Goal: Navigation & Orientation: Find specific page/section

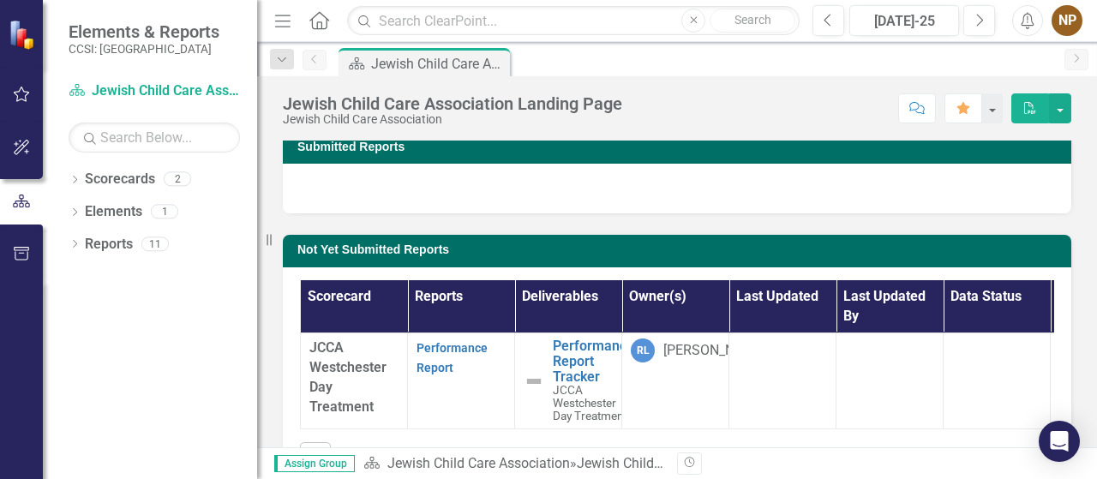
scroll to position [9, 0]
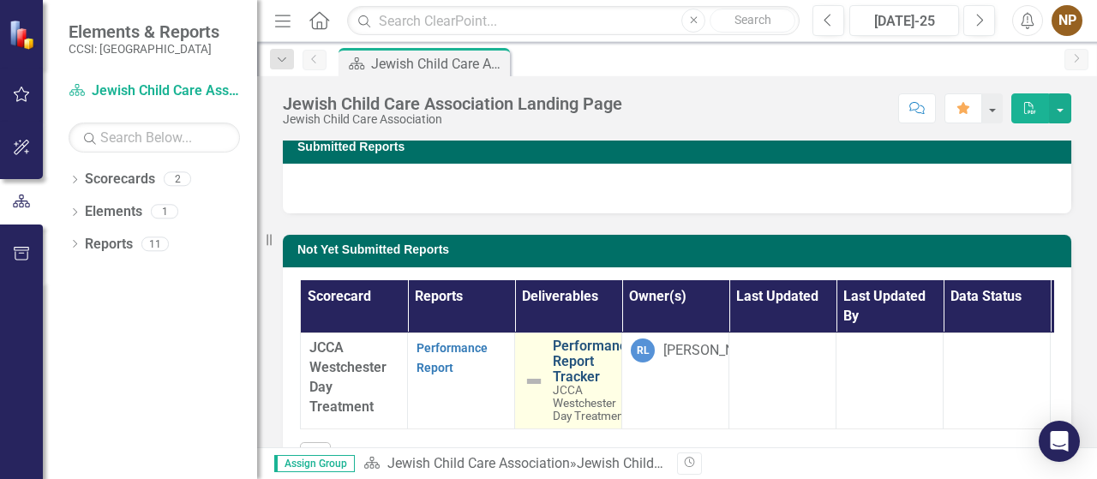
click at [568, 378] on link "Performance Report Tracker" at bounding box center [593, 361] width 81 height 45
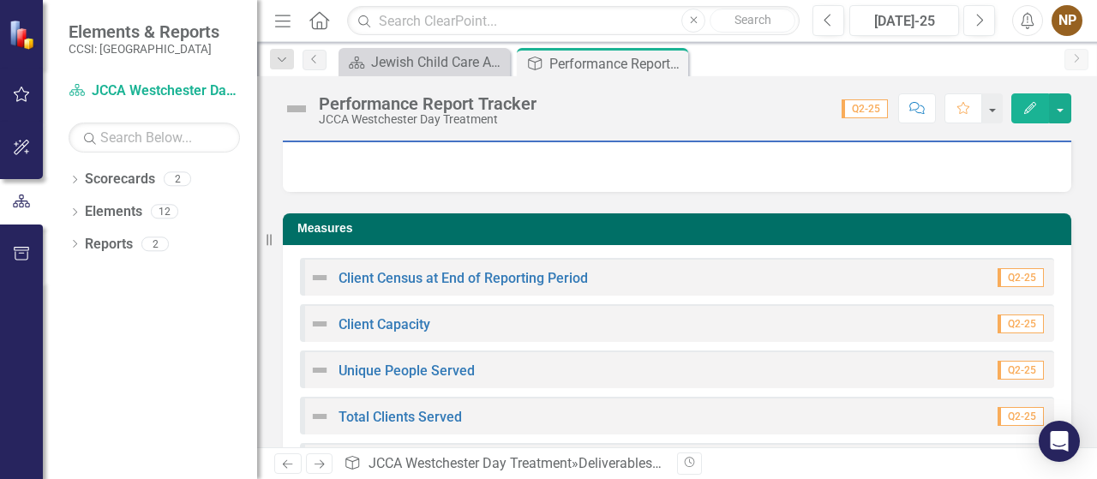
scroll to position [86, 0]
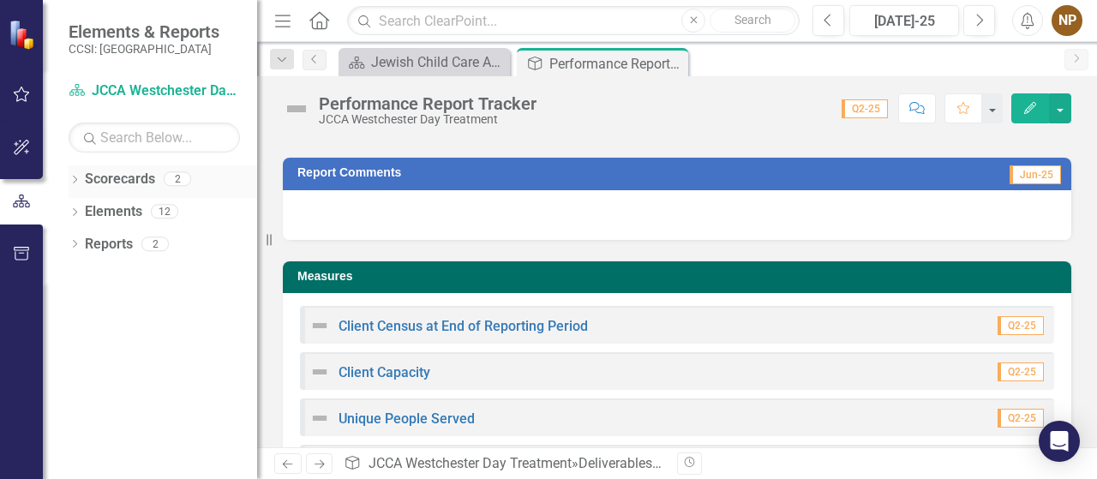
click at [108, 185] on link "Scorecards" at bounding box center [120, 180] width 70 height 20
click at [170, 212] on div "12" at bounding box center [164, 212] width 27 height 15
click at [130, 193] on div "Scorecards 2" at bounding box center [171, 181] width 172 height 33
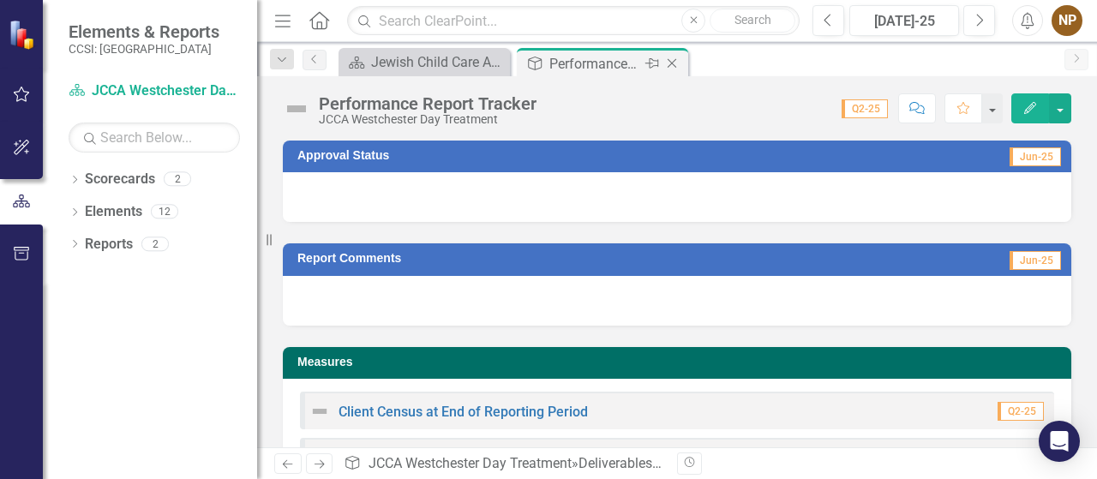
click at [578, 61] on div "Performance Report Tracker" at bounding box center [596, 63] width 92 height 21
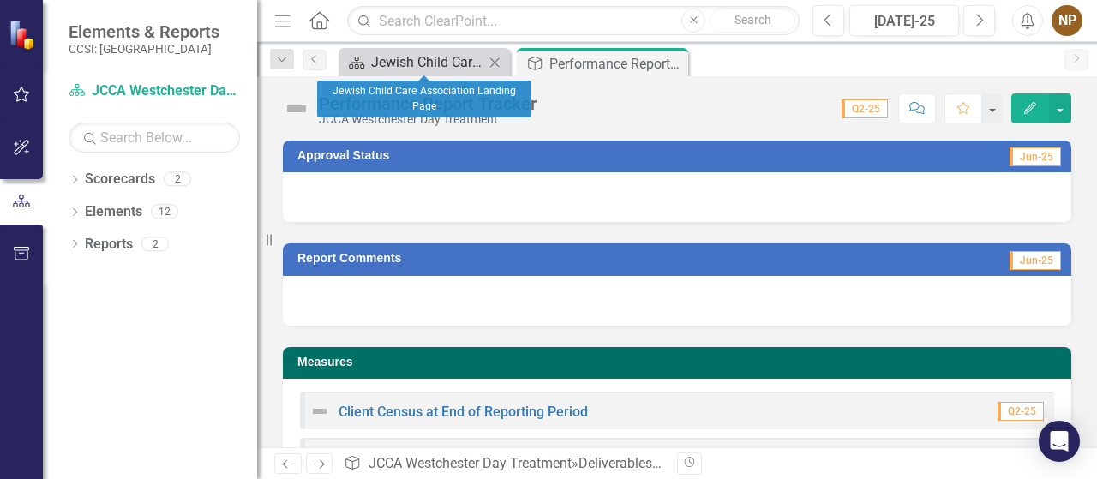
click at [478, 56] on div "Jewish Child Care Association Landing Page" at bounding box center [427, 61] width 113 height 21
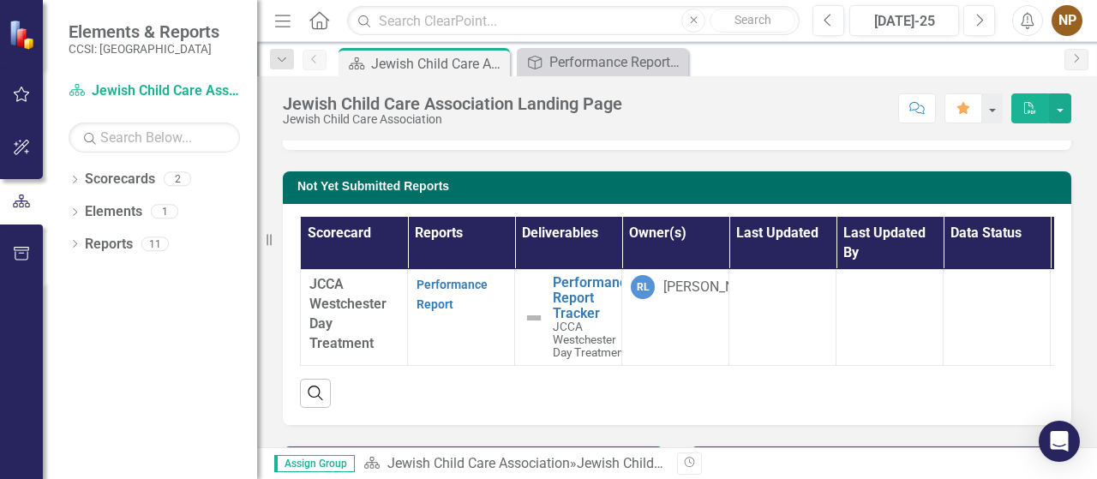
scroll to position [171, 0]
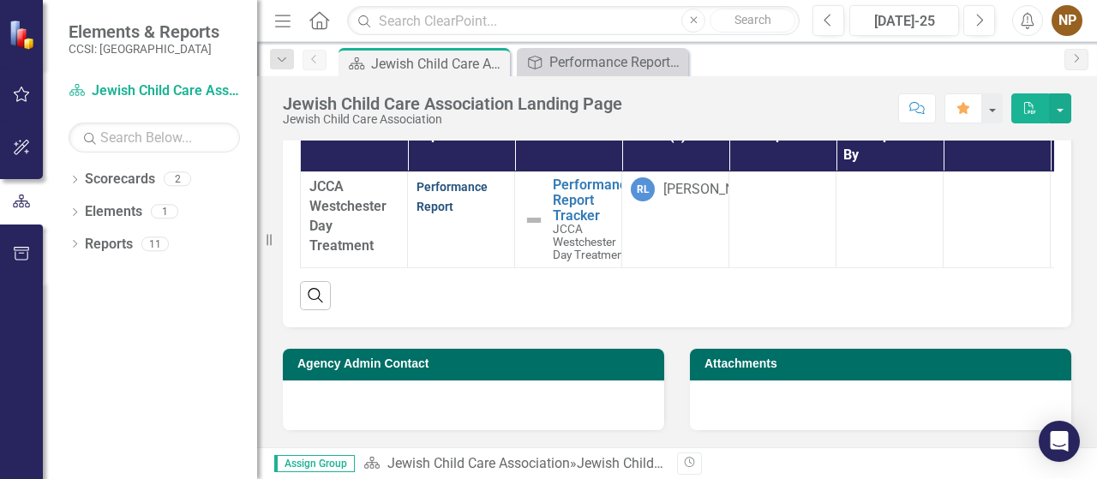
click at [436, 207] on link "Performance Report" at bounding box center [452, 196] width 71 height 33
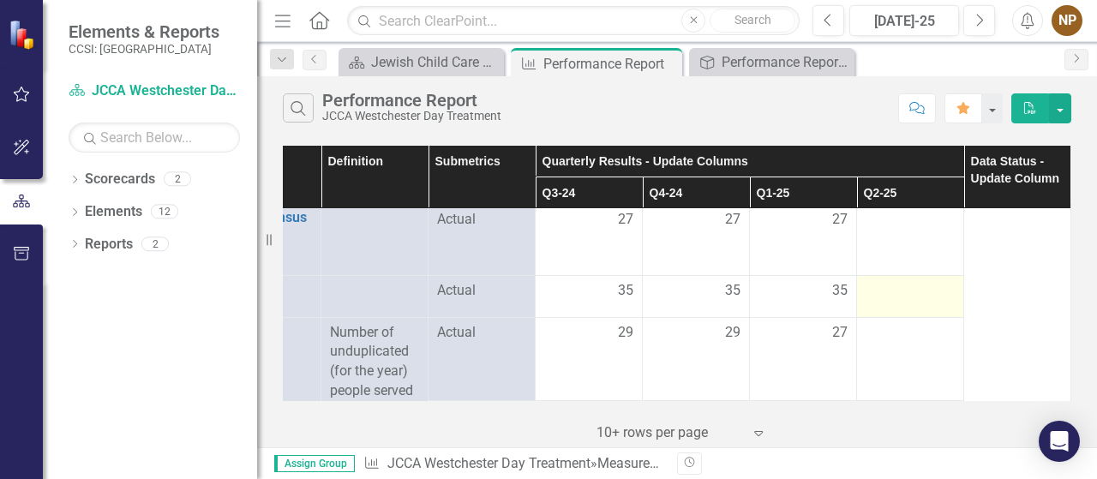
scroll to position [0, 81]
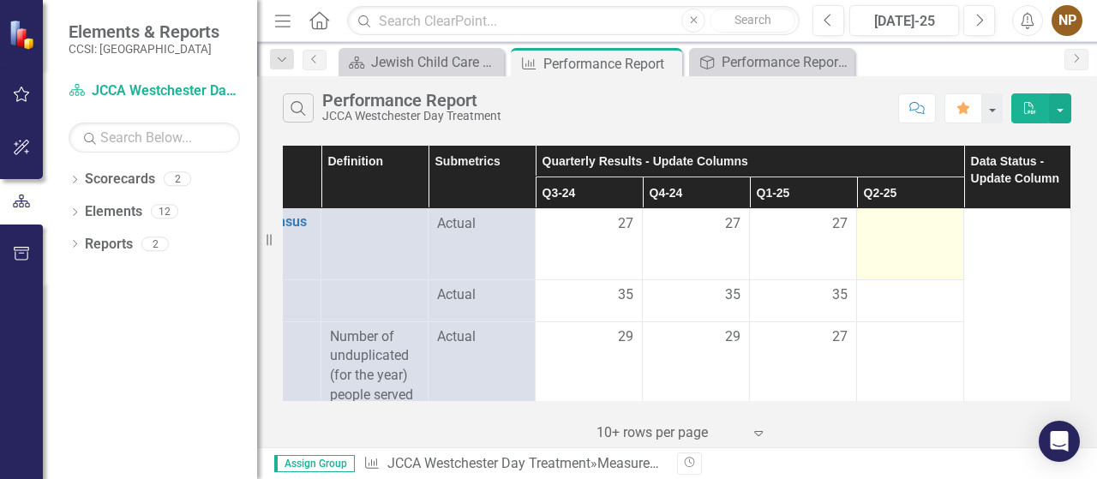
click at [904, 251] on td at bounding box center [910, 244] width 107 height 71
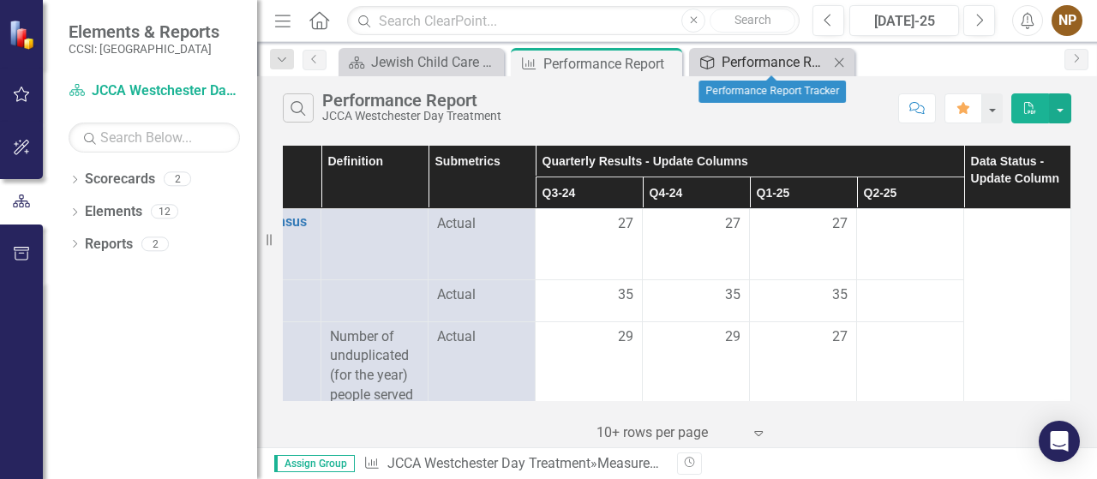
click at [791, 62] on div "Performance Report Tracker" at bounding box center [775, 61] width 107 height 21
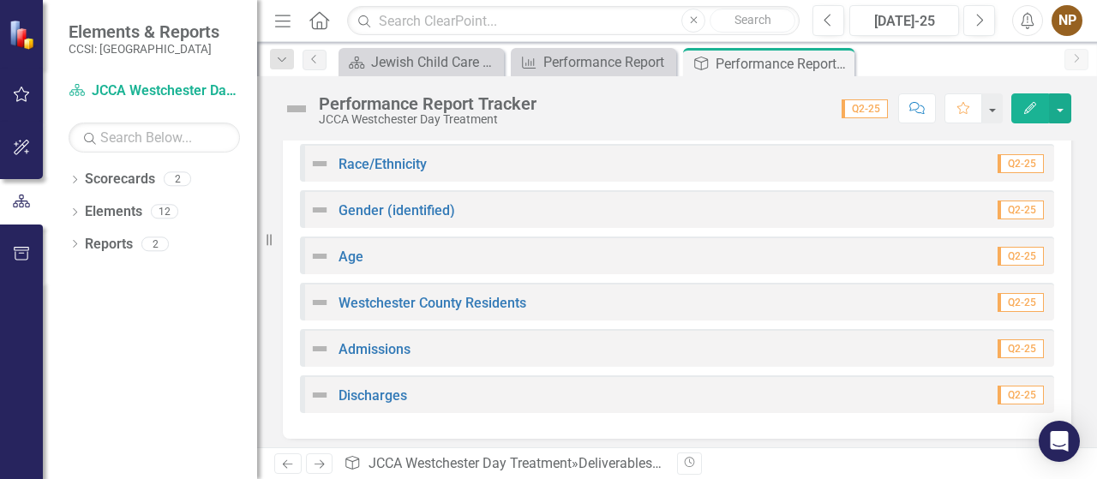
scroll to position [486, 0]
